Goal: Transaction & Acquisition: Book appointment/travel/reservation

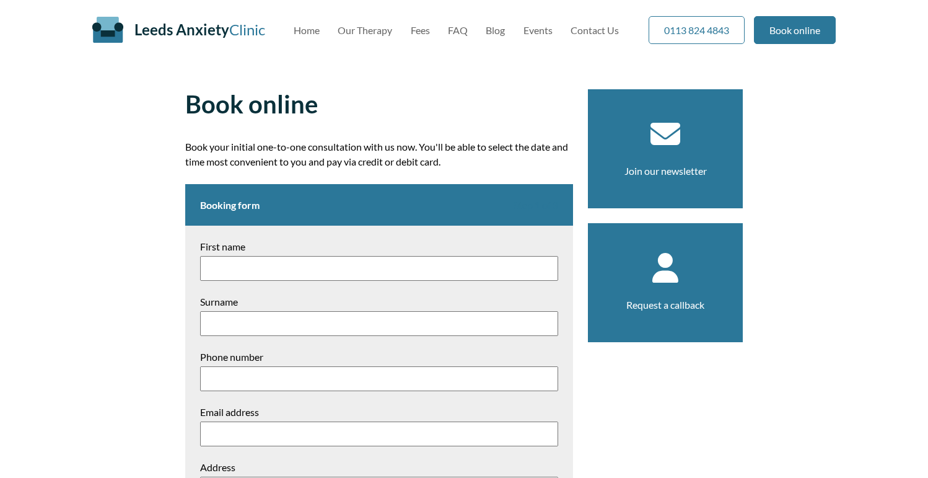
scroll to position [19, 0]
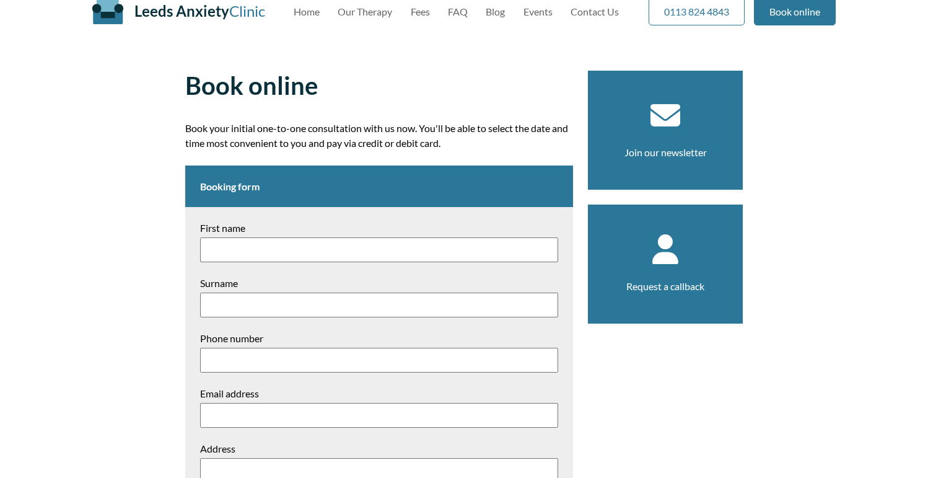
click at [362, 189] on h2 "Booking form Step 1 of 3" at bounding box center [379, 186] width 388 height 42
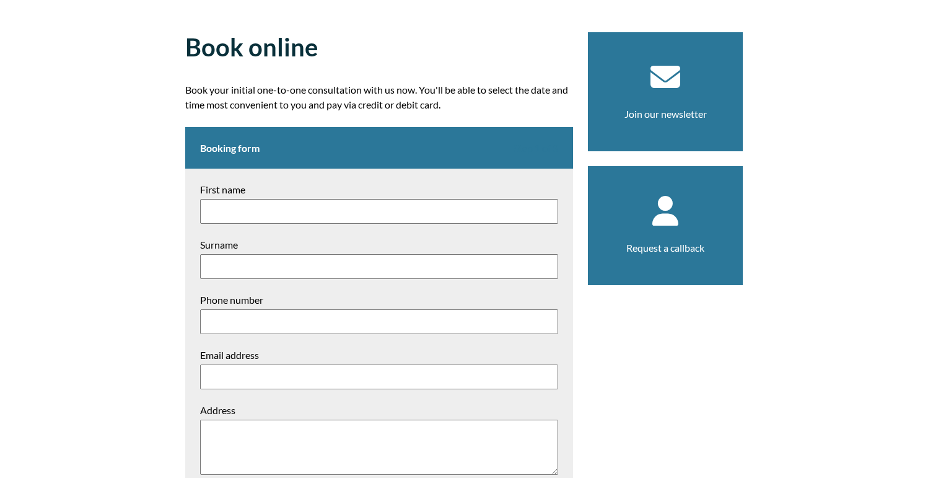
scroll to position [0, 0]
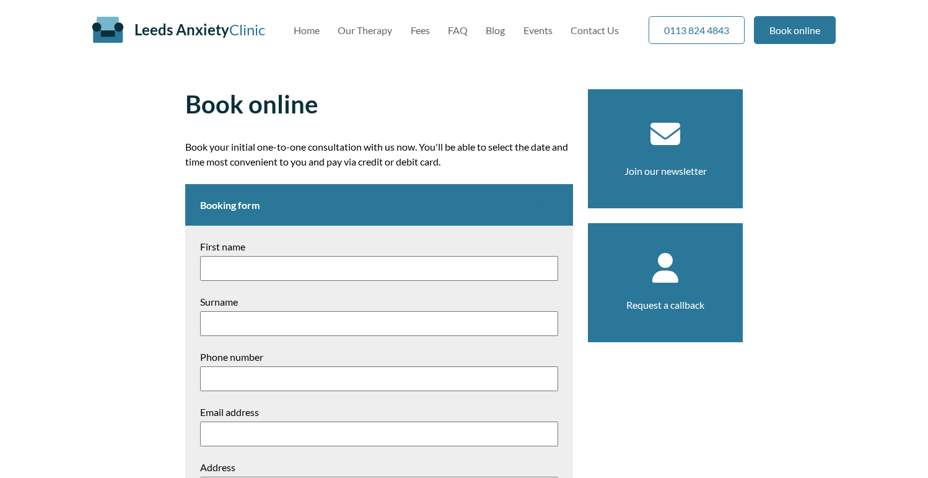
click at [477, 95] on h1 "Book online" at bounding box center [379, 104] width 388 height 30
click at [548, 123] on article "Book online Book your initial one-to-one consultation with us now. You'll be ab…" at bounding box center [379, 416] width 388 height 654
click at [301, 79] on div "Book online Book your initial one-to-one consultation with us now. You'll be ab…" at bounding box center [463, 416] width 587 height 684
click at [382, 96] on h1 "Book online" at bounding box center [379, 104] width 388 height 30
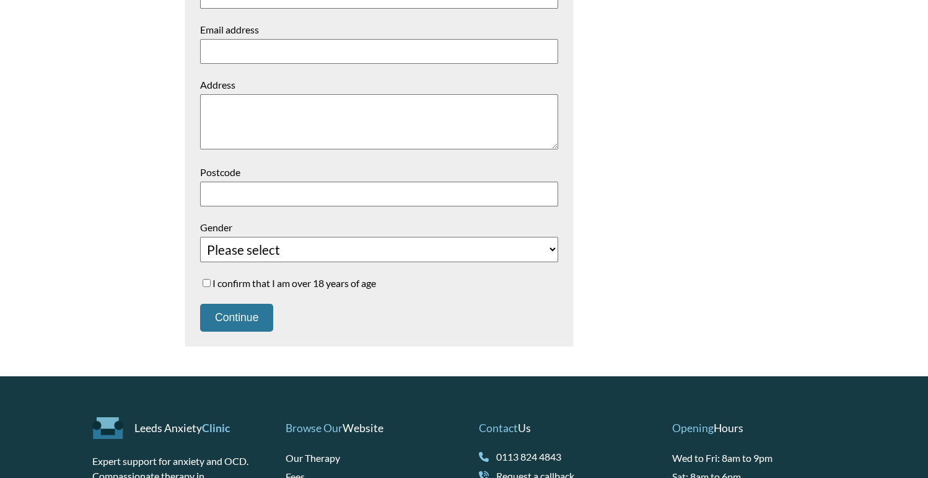
scroll to position [633, 0]
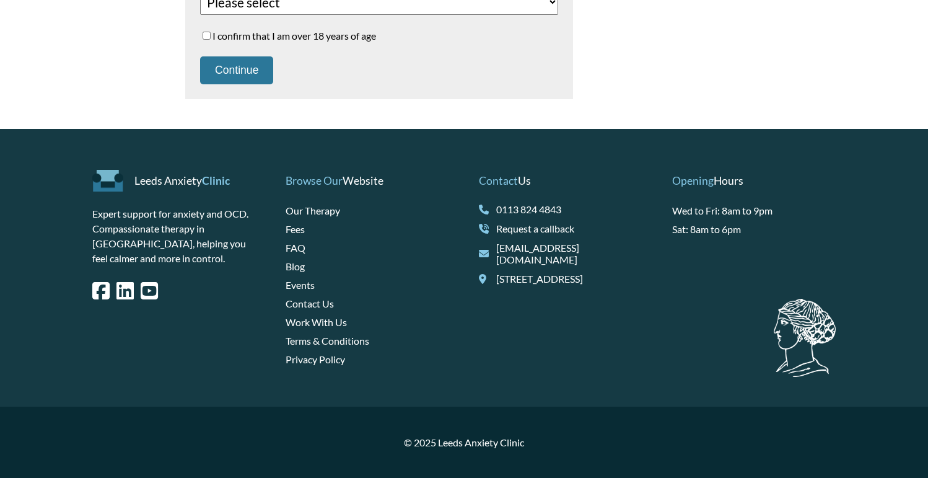
drag, startPoint x: 812, startPoint y: 351, endPoint x: 799, endPoint y: 349, distance: 13.2
click at [812, 351] on div "Opening Hours Wed to Fri: 8am to 9pm Sat: 8am to 6pm" at bounding box center [754, 268] width 164 height 218
click at [129, 183] on p "Leeds Anxiety Clinic" at bounding box center [174, 181] width 164 height 22
click at [144, 183] on link "Leeds Anxiety Clinic" at bounding box center [181, 180] width 95 height 13
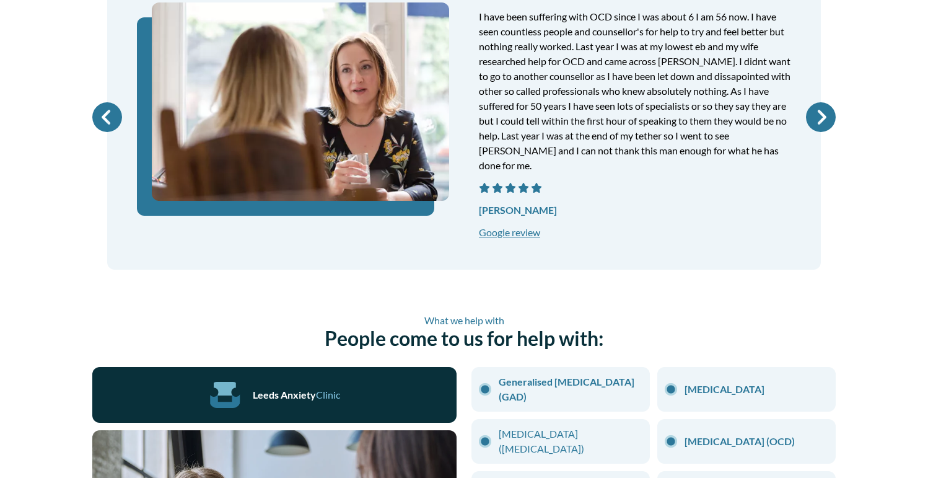
scroll to position [1013, 0]
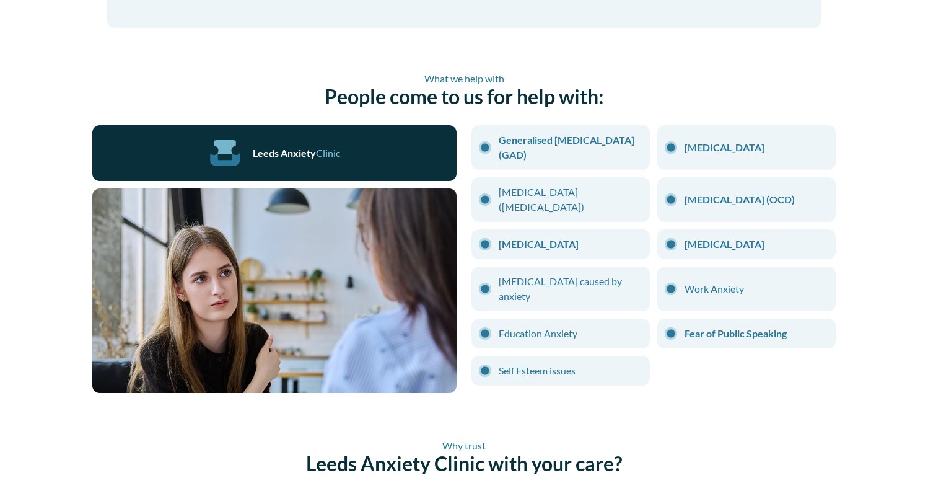
click at [683, 273] on li "Work Anxiety" at bounding box center [746, 288] width 178 height 45
drag, startPoint x: 667, startPoint y: 274, endPoint x: 682, endPoint y: 276, distance: 15.5
click at [670, 274] on li "Work Anxiety" at bounding box center [746, 288] width 178 height 45
drag, startPoint x: 695, startPoint y: 278, endPoint x: 716, endPoint y: 278, distance: 20.5
click at [715, 278] on li "Work Anxiety" at bounding box center [746, 288] width 178 height 45
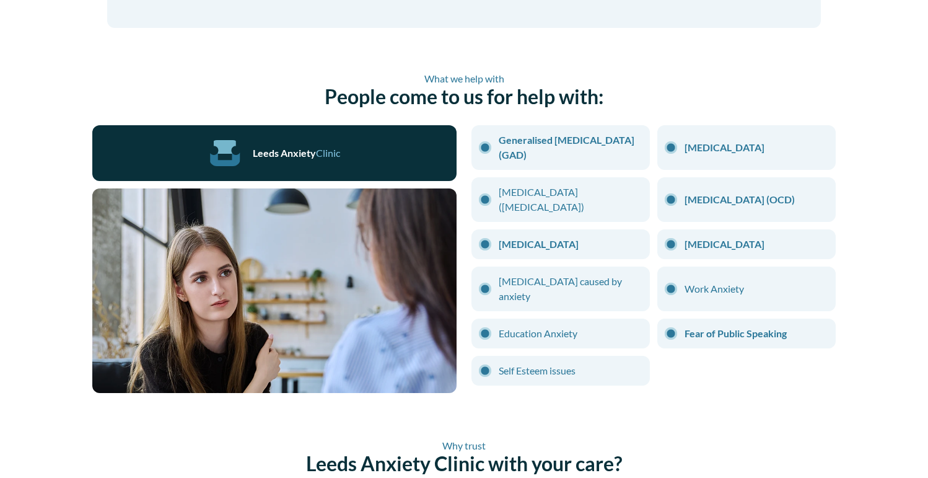
drag, startPoint x: 682, startPoint y: 278, endPoint x: 674, endPoint y: 276, distance: 7.7
click at [678, 278] on li "Work Anxiety" at bounding box center [746, 288] width 178 height 45
drag, startPoint x: 671, startPoint y: 275, endPoint x: 659, endPoint y: 281, distance: 13.9
click at [659, 281] on li "Work Anxiety" at bounding box center [746, 288] width 178 height 45
drag, startPoint x: 669, startPoint y: 275, endPoint x: 662, endPoint y: 276, distance: 6.9
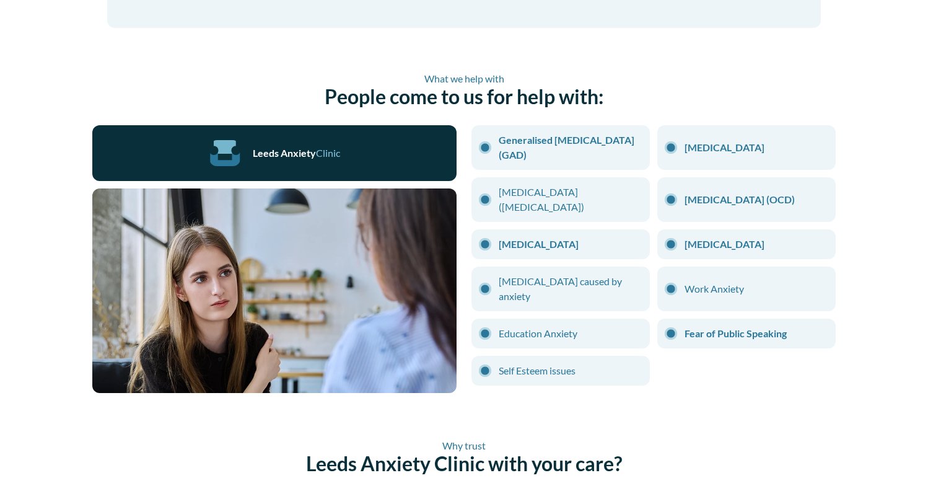
click at [662, 276] on li "Work Anxiety" at bounding box center [746, 288] width 178 height 45
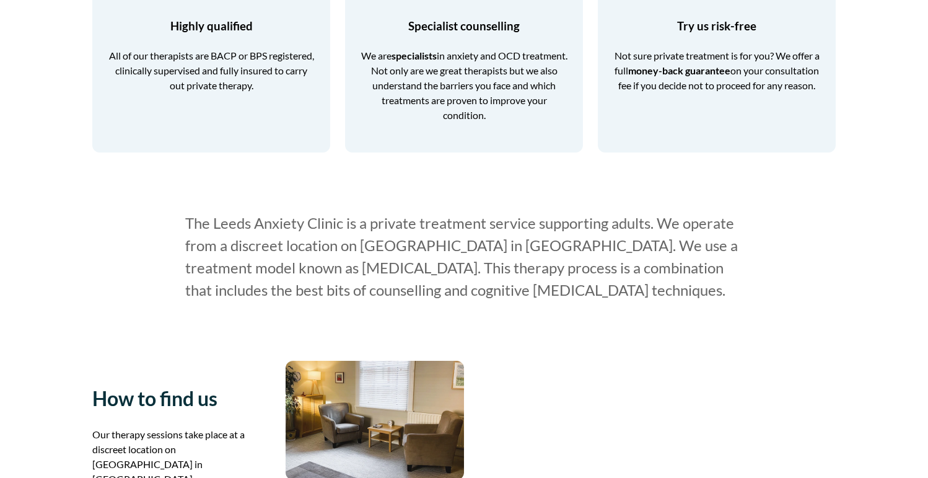
scroll to position [1599, 0]
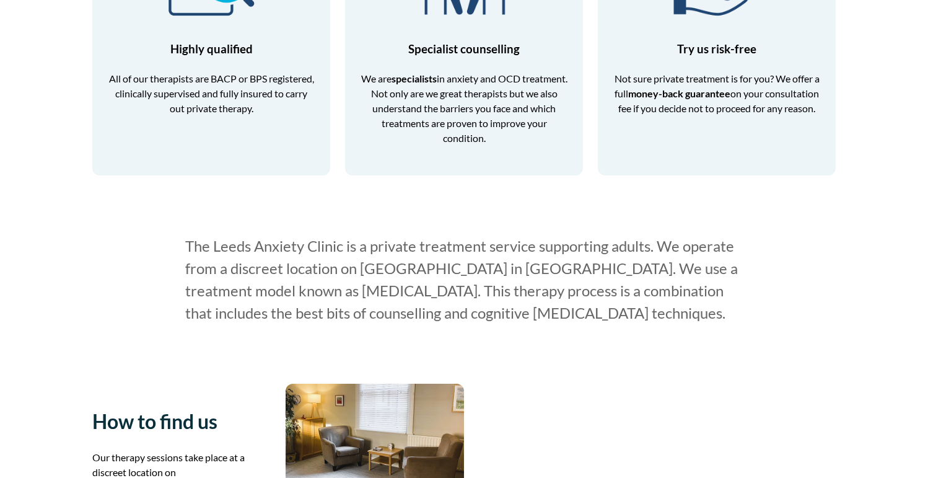
drag, startPoint x: 616, startPoint y: 284, endPoint x: 333, endPoint y: 240, distance: 286.0
click at [337, 241] on p "The Leeds Anxiety Clinic is a private treatment service supporting adults. We o…" at bounding box center [464, 279] width 558 height 89
drag, startPoint x: 333, startPoint y: 240, endPoint x: 318, endPoint y: 237, distance: 15.2
click at [333, 240] on p "The Leeds Anxiety Clinic is a private treatment service supporting adults. We o…" at bounding box center [464, 279] width 558 height 89
drag, startPoint x: 283, startPoint y: 232, endPoint x: 269, endPoint y: 230, distance: 13.7
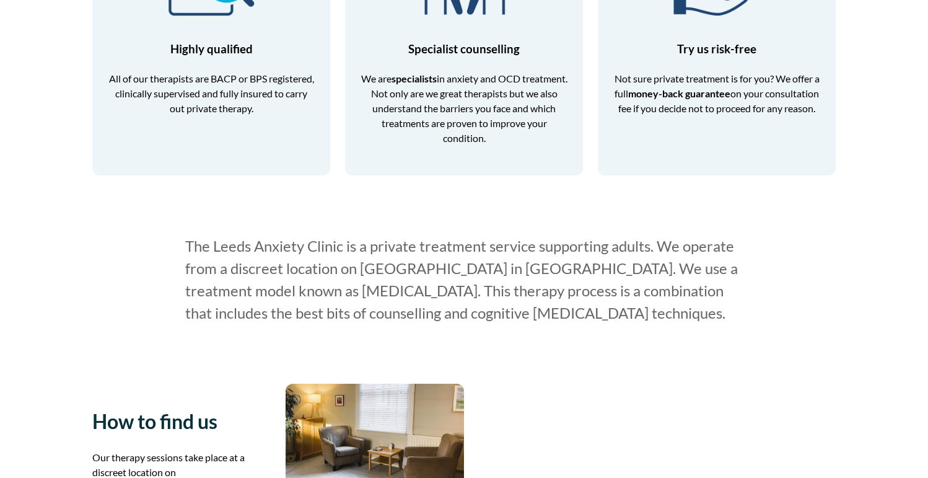
click at [279, 235] on p "The Leeds Anxiety Clinic is a private treatment service supporting adults. We o…" at bounding box center [464, 279] width 558 height 89
drag, startPoint x: 256, startPoint y: 228, endPoint x: 722, endPoint y: 295, distance: 471.3
click at [721, 294] on p "The Leeds Anxiety Clinic is a private treatment service supporting adults. We o…" at bounding box center [464, 279] width 558 height 89
click at [740, 301] on p "The Leeds Anxiety Clinic is a private treatment service supporting adults. We o…" at bounding box center [464, 279] width 558 height 89
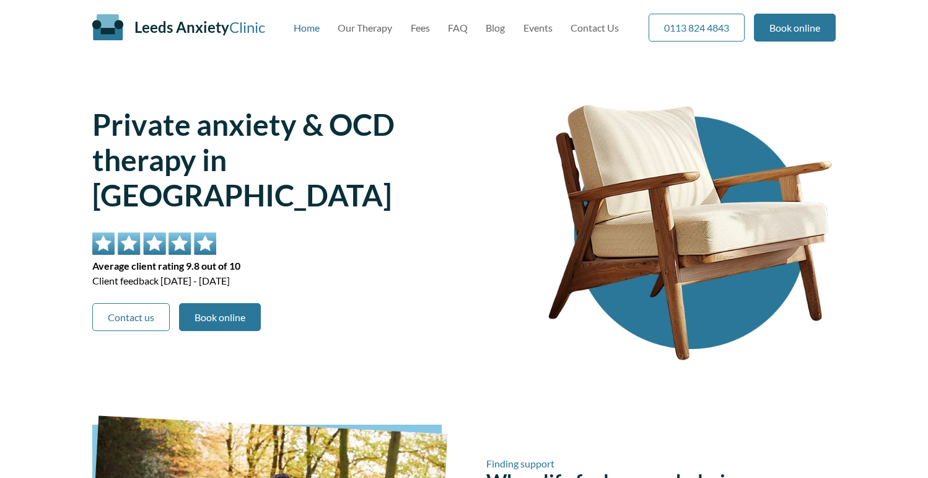
scroll to position [0, 0]
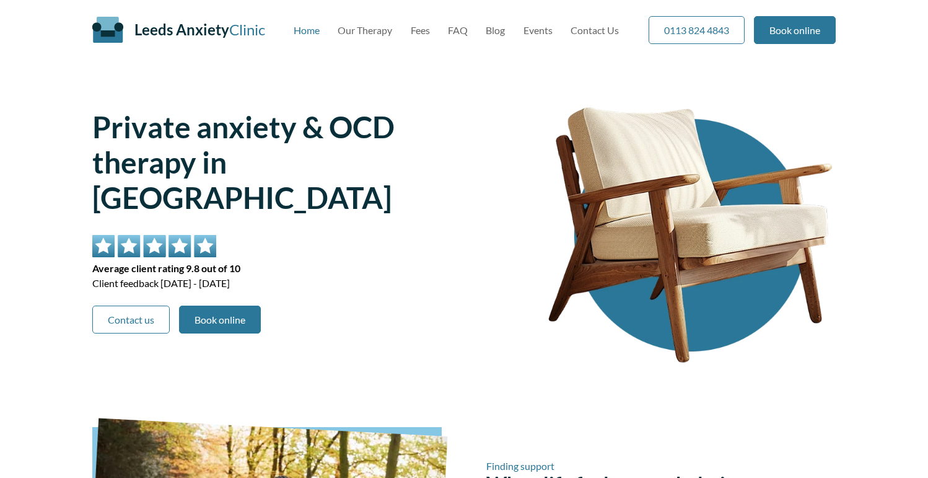
click at [351, 158] on h1 "Private anxiety & OCD therapy in Leeds city centre" at bounding box center [296, 162] width 408 height 106
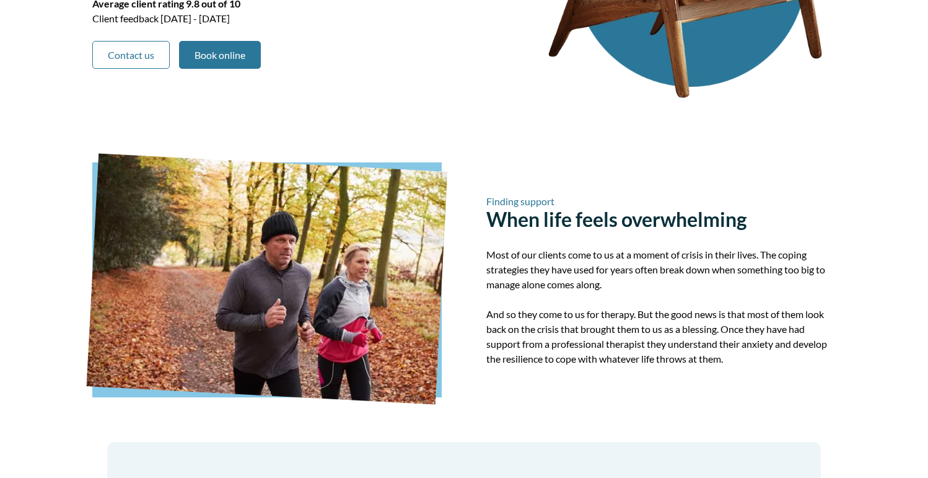
scroll to position [285, 0]
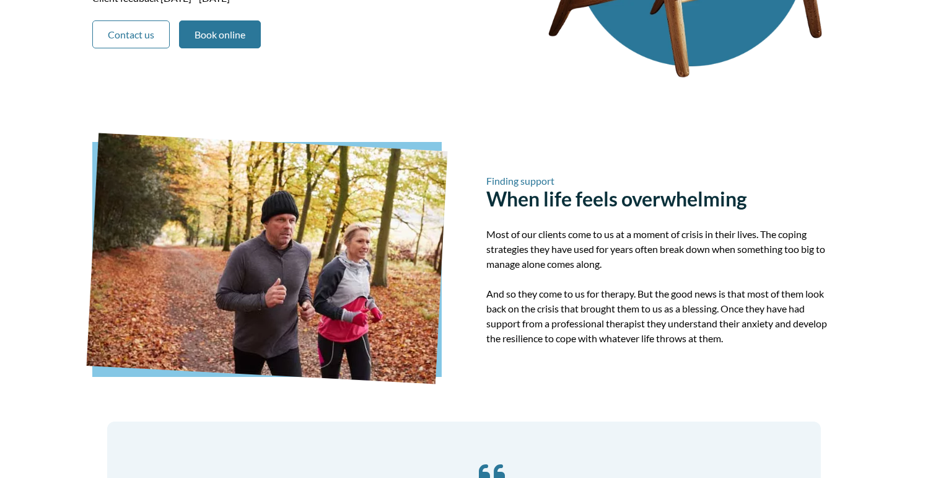
drag, startPoint x: 444, startPoint y: 143, endPoint x: 450, endPoint y: 142, distance: 6.8
click at [450, 142] on div "Finding support When life feels overwhelming Most of our clients come to us at …" at bounding box center [464, 259] width 744 height 235
drag, startPoint x: 429, startPoint y: 146, endPoint x: 442, endPoint y: 149, distance: 14.1
click at [439, 146] on div at bounding box center [266, 259] width 349 height 235
click at [439, 196] on img at bounding box center [267, 258] width 361 height 251
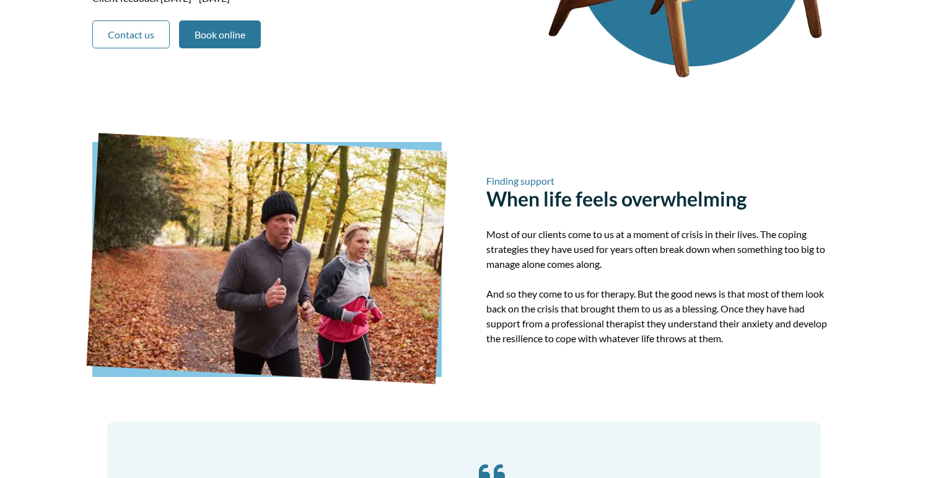
click at [457, 283] on div "Finding support When life feels overwhelming Most of our clients come to us at …" at bounding box center [464, 259] width 744 height 235
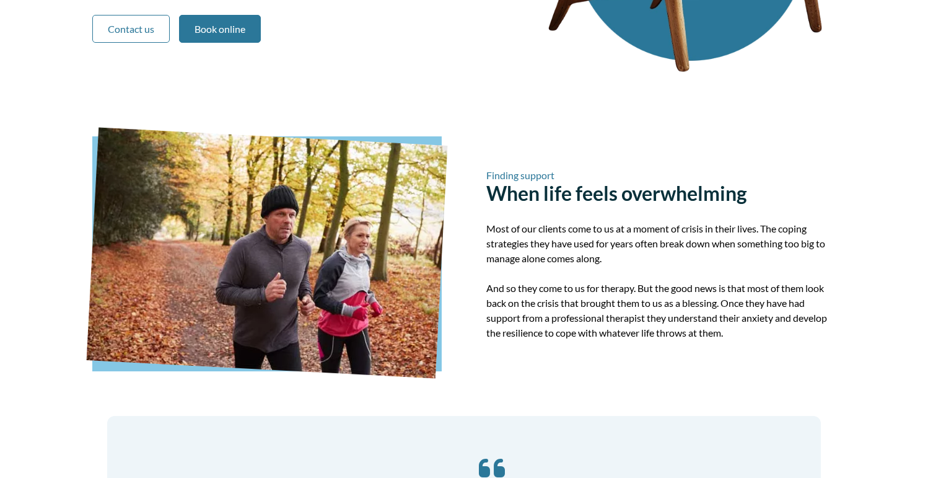
scroll to position [296, 0]
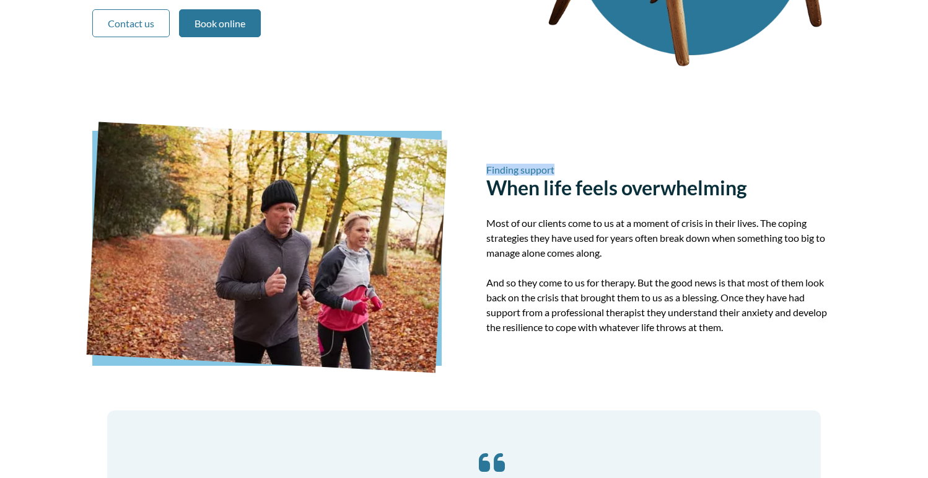
drag, startPoint x: 486, startPoint y: 173, endPoint x: 596, endPoint y: 172, distance: 110.3
click at [595, 169] on div "Finding support When life feels overwhelming Most of our clients come to us at …" at bounding box center [464, 248] width 744 height 235
click at [597, 176] on h2 "Finding support When life feels overwhelming" at bounding box center [660, 182] width 349 height 36
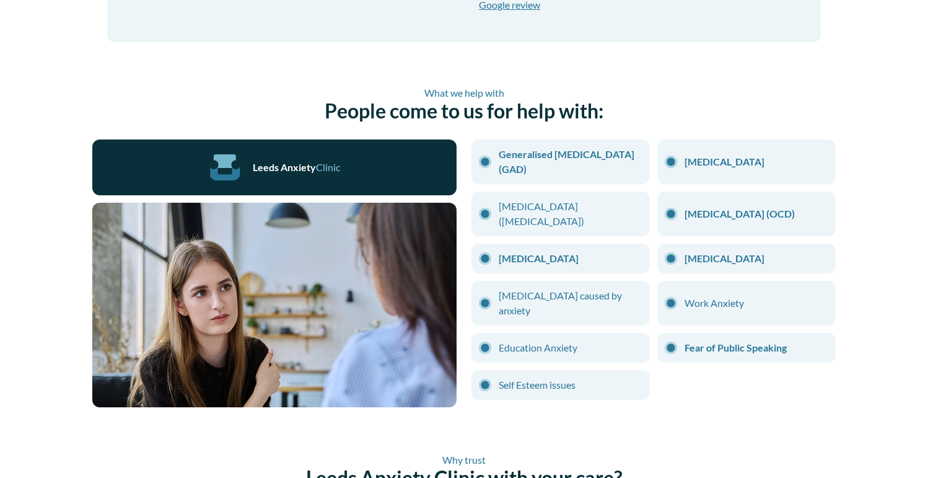
scroll to position [977, 0]
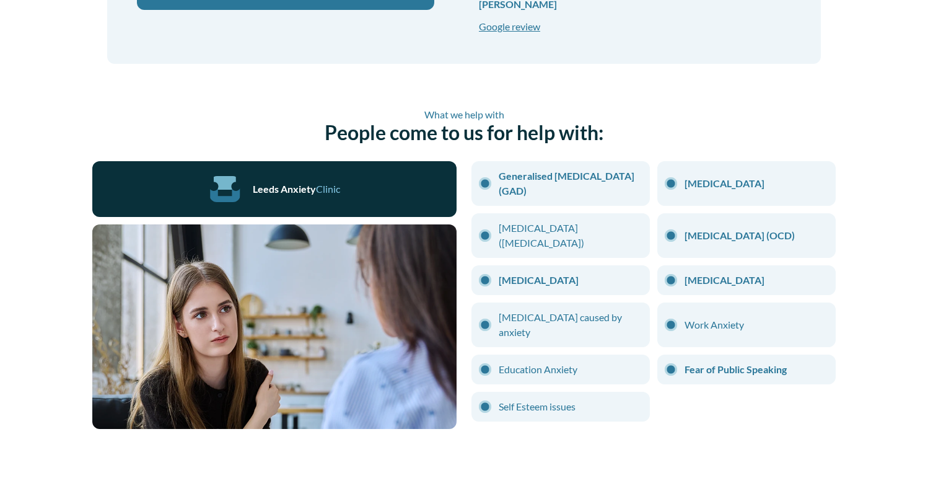
click at [631, 273] on link "Panic Disorder" at bounding box center [571, 280] width 144 height 15
click at [593, 273] on link "Panic Disorder" at bounding box center [571, 280] width 144 height 15
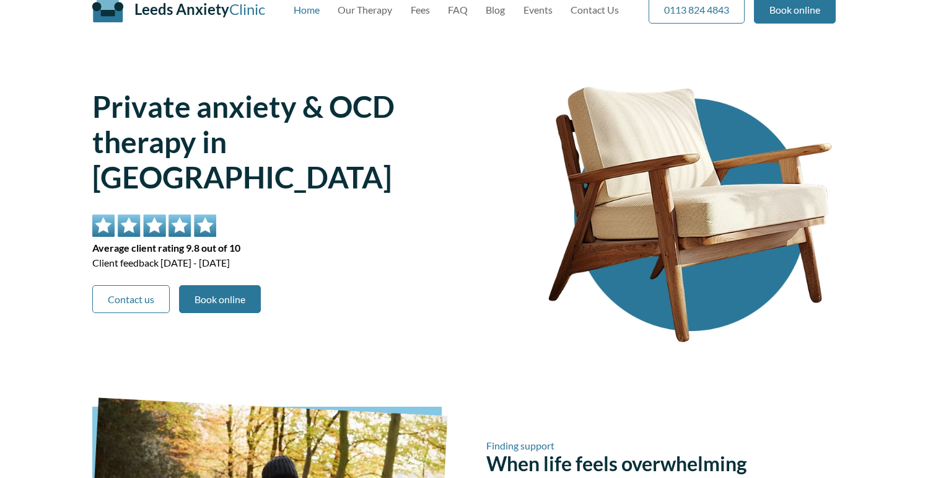
scroll to position [0, 0]
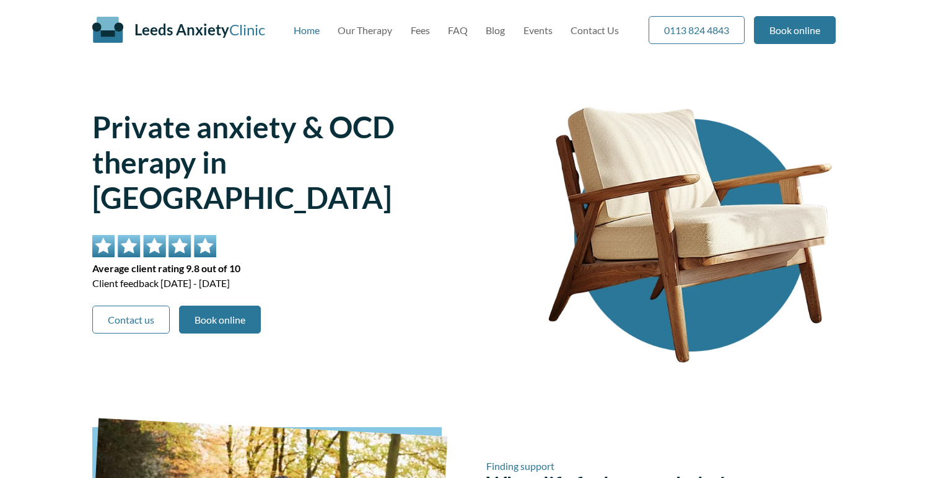
click at [452, 173] on h1 "Private anxiety & OCD therapy in Leeds city centre" at bounding box center [296, 162] width 408 height 106
click at [411, 167] on h1 "Private anxiety & OCD therapy in Leeds city centre" at bounding box center [296, 162] width 408 height 106
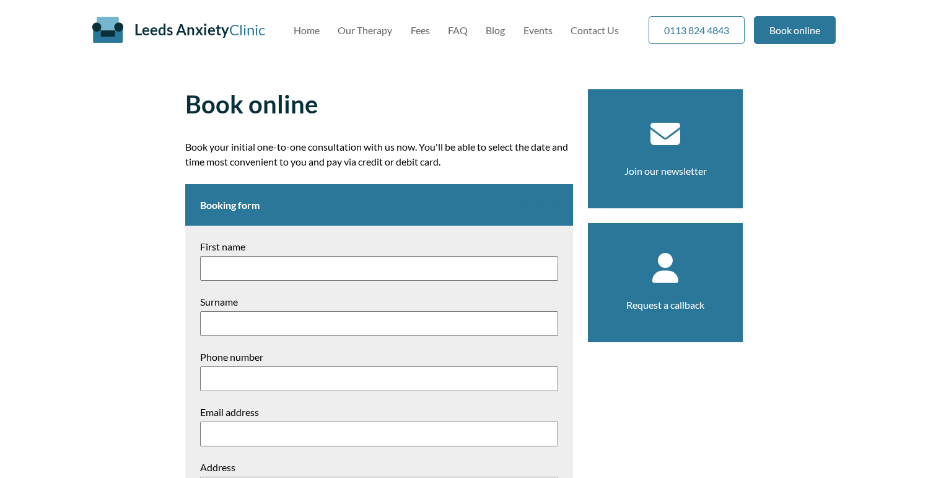
click at [499, 268] on input "First name" at bounding box center [379, 268] width 358 height 25
click at [547, 268] on input "First name" at bounding box center [379, 268] width 358 height 25
click at [416, 154] on p "Book your initial one-to-one consultation with us now. You'll be able to select…" at bounding box center [379, 154] width 388 height 30
click at [410, 147] on p "Book your initial one-to-one consultation with us now. You'll be able to select…" at bounding box center [379, 154] width 388 height 30
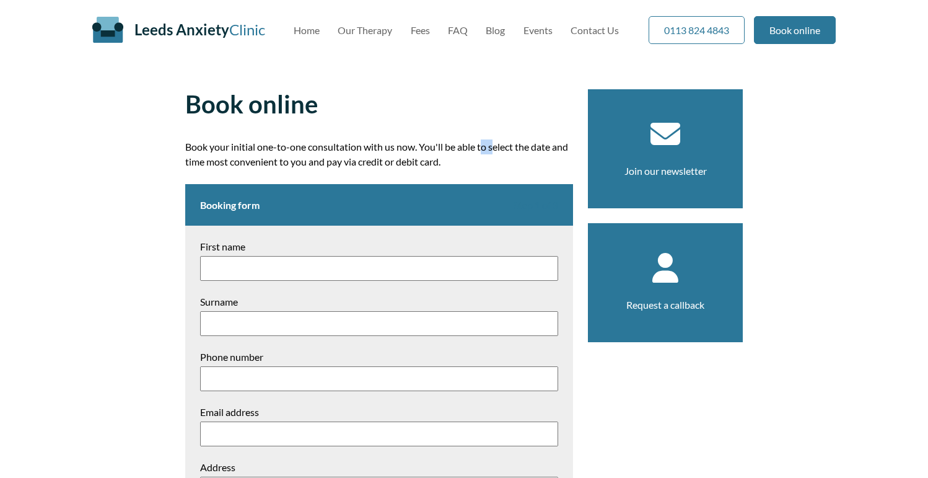
click at [410, 147] on p "Book your initial one-to-one consultation with us now. You'll be able to select…" at bounding box center [379, 154] width 388 height 30
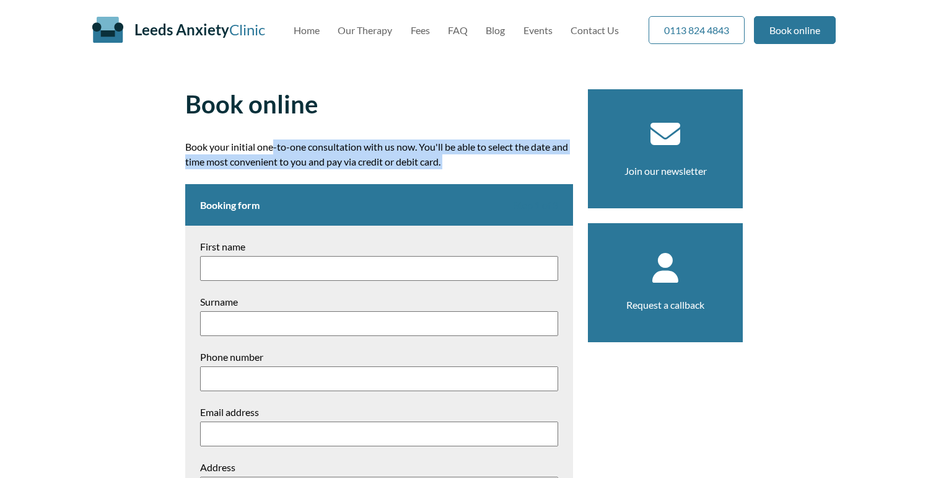
click at [410, 147] on p "Book your initial one-to-one consultation with us now. You'll be able to select…" at bounding box center [379, 154] width 388 height 30
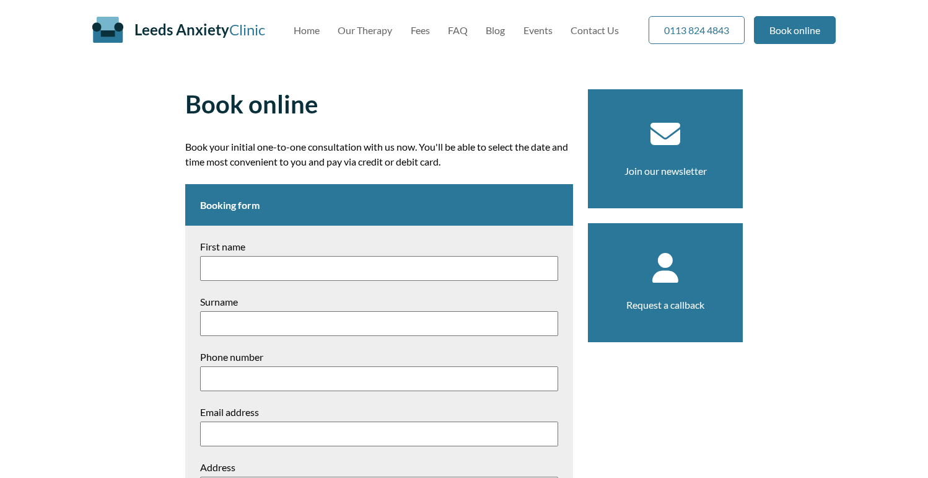
click at [488, 92] on h1 "Book online" at bounding box center [379, 104] width 388 height 30
click at [498, 89] on h1 "Book online" at bounding box center [379, 104] width 388 height 30
click at [438, 122] on article "Book online Book your initial one-to-one consultation with us now. You'll be ab…" at bounding box center [379, 416] width 388 height 654
click at [444, 164] on p "Book your initial one-to-one consultation with us now. You'll be able to select…" at bounding box center [379, 154] width 388 height 30
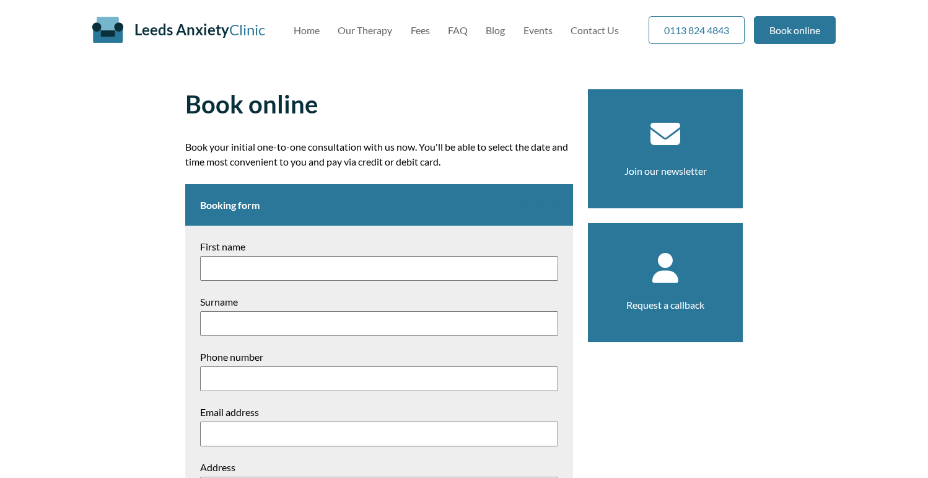
drag, startPoint x: 470, startPoint y: 169, endPoint x: 169, endPoint y: 134, distance: 302.5
click at [169, 134] on div "Book online Book your initial one-to-one consultation with us now. You'll be ab…" at bounding box center [464, 416] width 928 height 684
click at [170, 133] on div "Book online Book your initial one-to-one consultation with us now. You'll be ab…" at bounding box center [464, 416] width 928 height 684
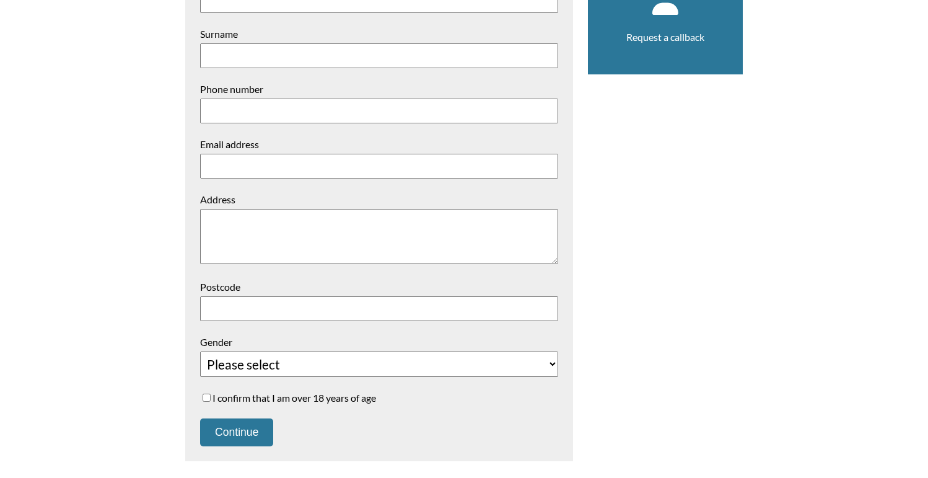
scroll to position [1, 0]
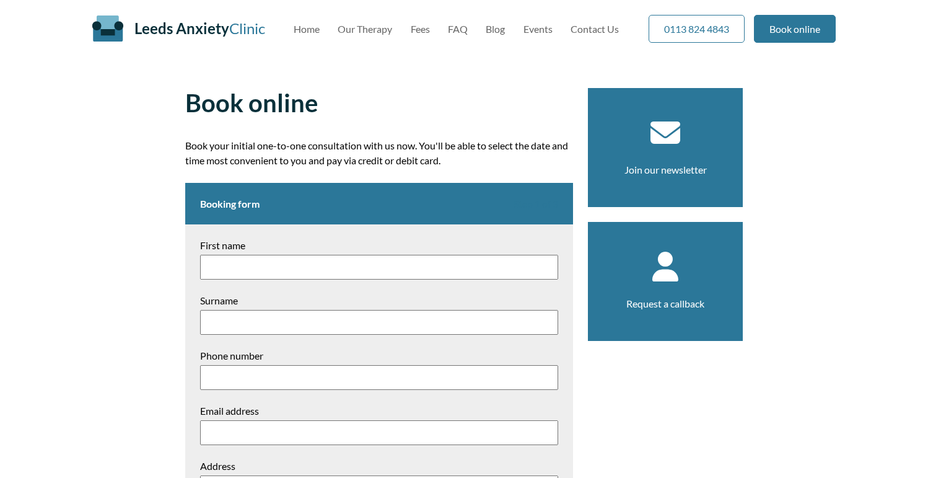
click at [172, 143] on div "Book online Book your initial one-to-one consultation with us now. You'll be ab…" at bounding box center [463, 415] width 587 height 684
click at [160, 74] on div "Book online Book your initial one-to-one consultation with us now. You'll be ab…" at bounding box center [464, 415] width 928 height 684
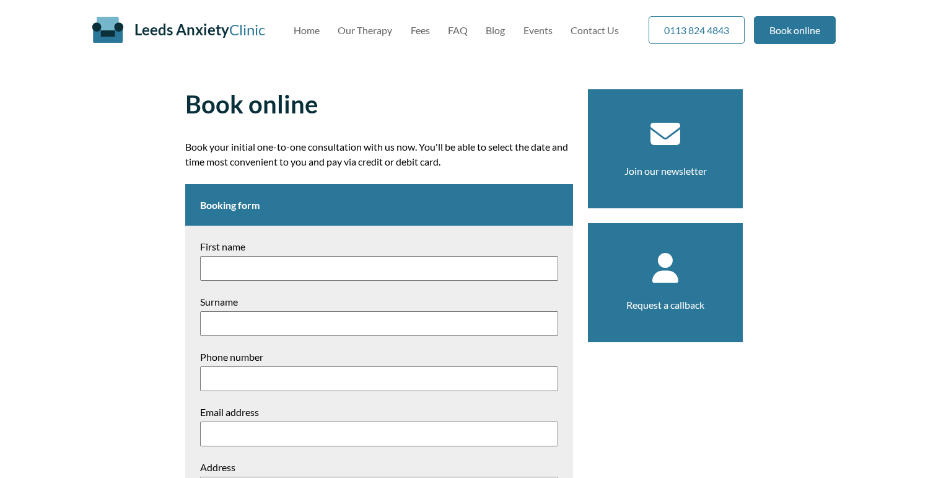
click at [255, 109] on h1 "Book online" at bounding box center [379, 104] width 388 height 30
click at [291, 122] on article "Book online Book your initial one-to-one consultation with us now. You'll be ab…" at bounding box center [379, 416] width 388 height 654
